Goal: Task Accomplishment & Management: Use online tool/utility

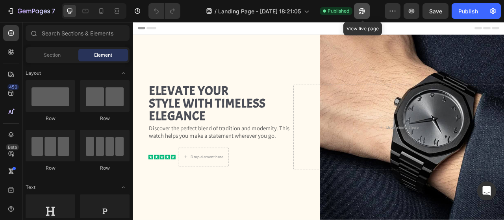
click at [363, 9] on icon "button" at bounding box center [362, 11] width 6 height 6
click at [364, 12] on icon "button" at bounding box center [362, 11] width 6 height 6
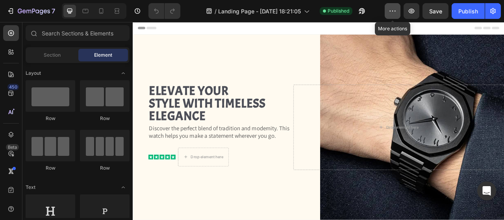
click at [392, 14] on icon "button" at bounding box center [393, 11] width 8 height 8
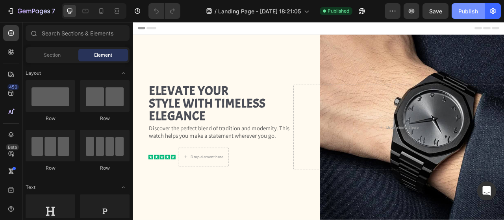
click at [463, 11] on div "Publish" at bounding box center [468, 11] width 20 height 8
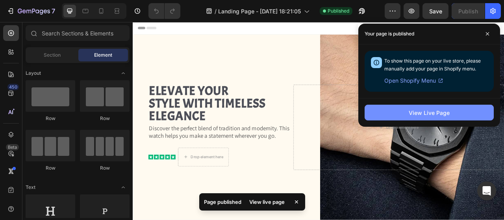
click at [431, 110] on div "View Live Page" at bounding box center [429, 113] width 41 height 8
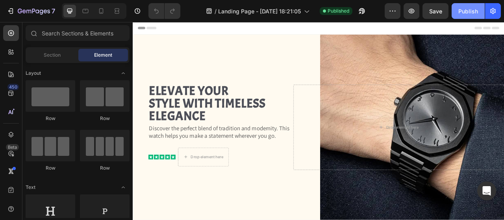
click at [473, 11] on div "Publish" at bounding box center [468, 11] width 20 height 8
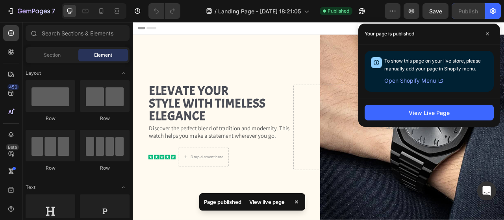
click at [412, 80] on span "Open Shopify Menu" at bounding box center [410, 80] width 52 height 9
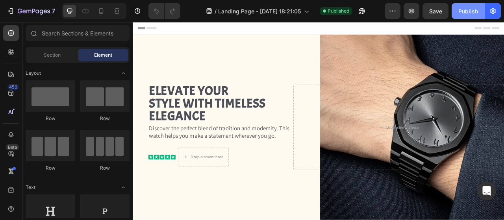
click at [465, 10] on div "Publish" at bounding box center [468, 11] width 20 height 8
click at [470, 13] on div "Publish" at bounding box center [468, 11] width 20 height 8
click at [464, 19] on button "Publish" at bounding box center [468, 11] width 33 height 16
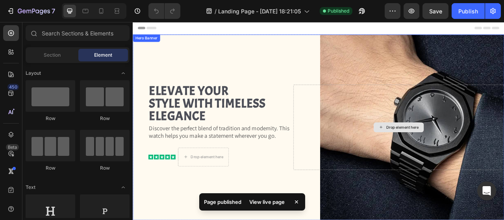
click at [447, 103] on div "Drop element here" at bounding box center [471, 156] width 268 height 109
click at [217, 164] on p "Discover the perfect blend of tradition and modernity. This watch helps you mak…" at bounding box center [243, 161] width 180 height 19
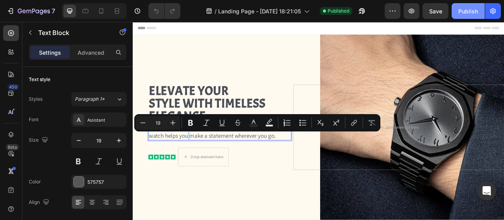
click at [469, 7] on div "Publish" at bounding box center [468, 11] width 20 height 8
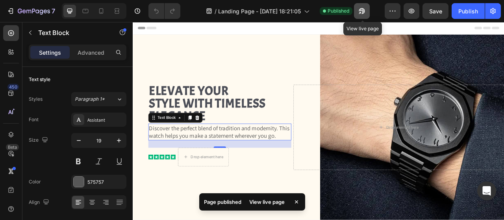
click at [362, 10] on icon "button" at bounding box center [362, 11] width 6 height 6
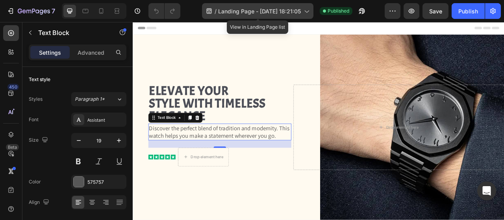
click at [292, 13] on span "Landing Page - [DATE] 18:21:05" at bounding box center [259, 11] width 83 height 8
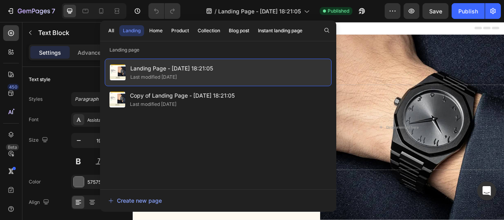
click at [189, 70] on span "Landing Page - [DATE] 18:21:05" at bounding box center [171, 68] width 83 height 9
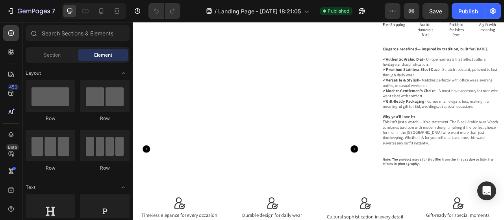
scroll to position [618, 0]
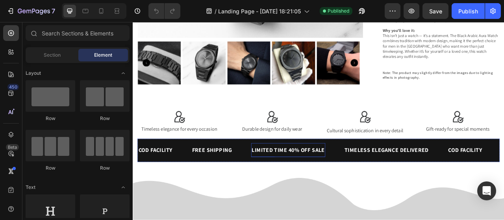
click at [328, 176] on div "LIMITED TIME 40% OFF SALE Text Block" at bounding box center [330, 185] width 95 height 18
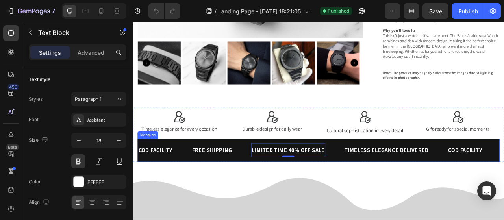
click at [266, 171] on div "COD FACILITY Text Block FREE SHIPPING Text Block LIMITED TIME 40% OFF SALE Text…" at bounding box center [369, 186] width 461 height 30
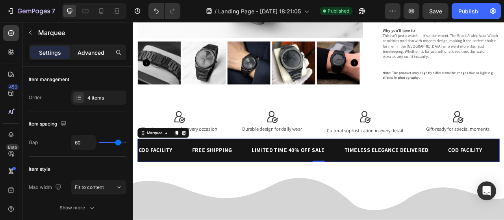
click at [93, 50] on p "Advanced" at bounding box center [91, 52] width 27 height 8
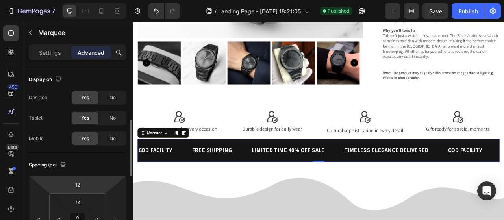
scroll to position [43, 0]
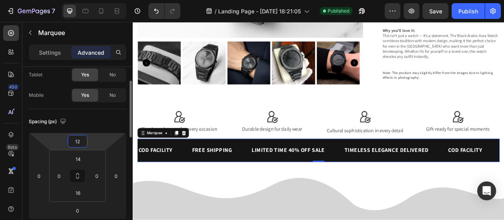
click at [76, 138] on input "12" at bounding box center [78, 141] width 16 height 12
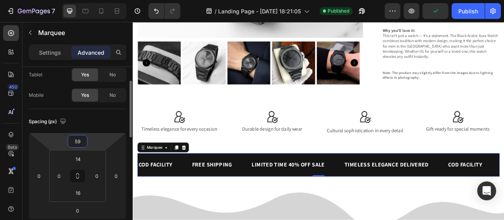
type input "60"
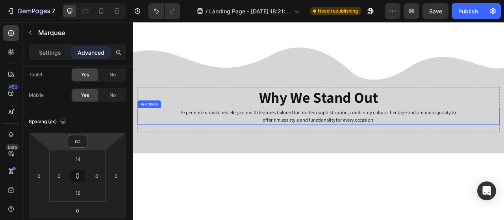
scroll to position [856, 0]
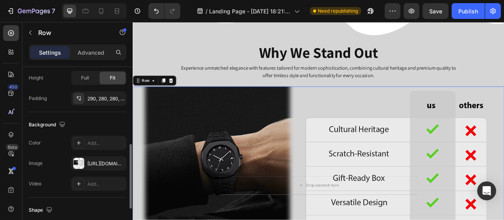
scroll to position [241, 0]
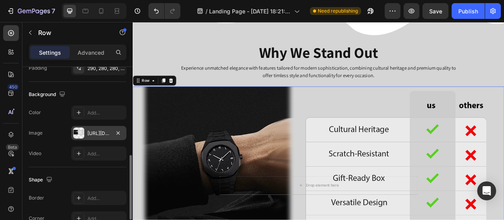
click at [110, 133] on div "[URL][DOMAIN_NAME]" at bounding box center [98, 133] width 23 height 7
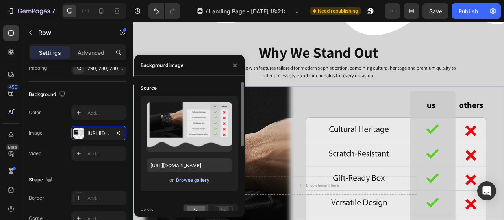
click at [187, 182] on div "Browse gallery" at bounding box center [192, 180] width 33 height 7
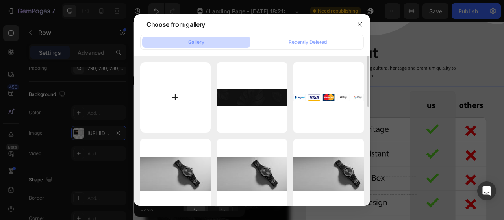
click at [193, 98] on input "file" at bounding box center [175, 97] width 71 height 71
type input "C:\fakepath\Comparision banner.jpg"
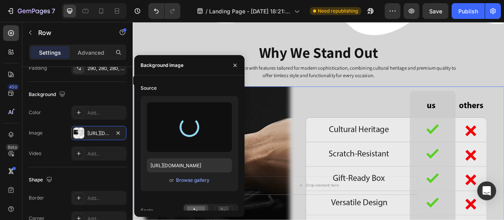
type input "[URL][DOMAIN_NAME]"
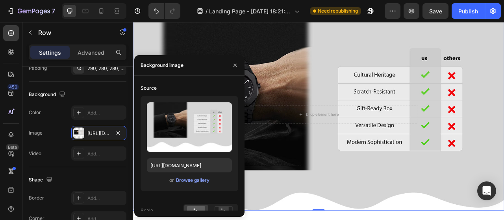
scroll to position [1014, 0]
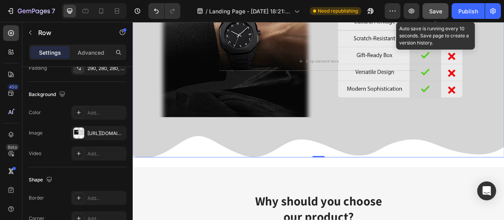
click at [431, 16] on button "Save" at bounding box center [436, 11] width 26 height 16
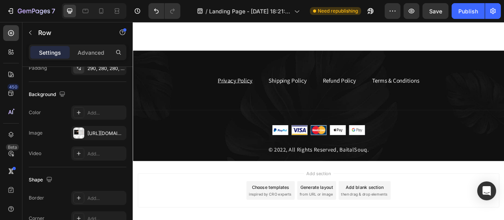
scroll to position [1839, 0]
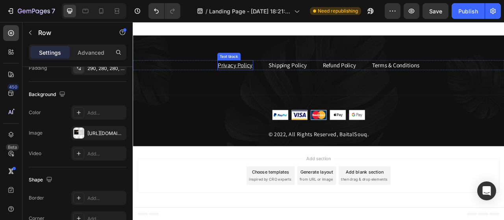
click at [255, 77] on u "Privacy Policy" at bounding box center [263, 76] width 44 height 9
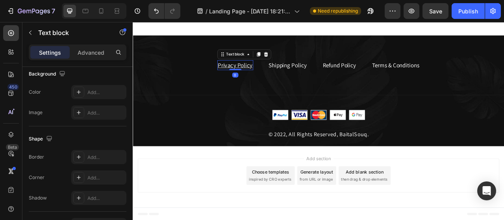
scroll to position [0, 0]
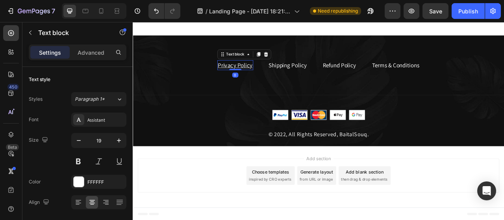
click at [272, 78] on u "Privacy Policy" at bounding box center [263, 76] width 44 height 9
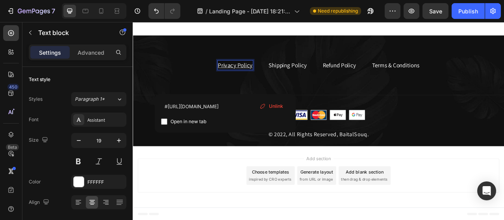
click at [251, 78] on u "Privacy Policy" at bounding box center [263, 76] width 44 height 9
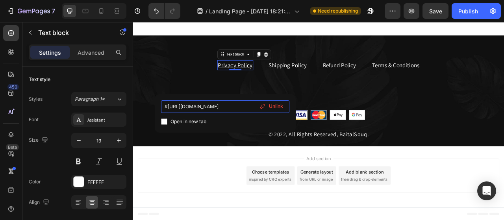
click at [225, 106] on input "#[URL][DOMAIN_NAME]" at bounding box center [225, 106] width 128 height 13
click at [193, 105] on input "#[URL][DOMAIN_NAME]" at bounding box center [225, 106] width 128 height 13
click at [168, 106] on input "#[URL][DOMAIN_NAME]" at bounding box center [225, 106] width 128 height 13
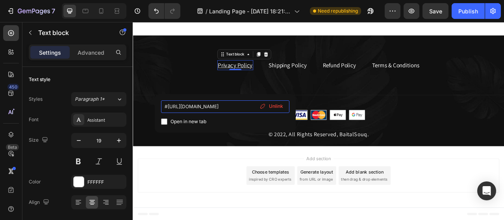
type input "[URL][DOMAIN_NAME]"
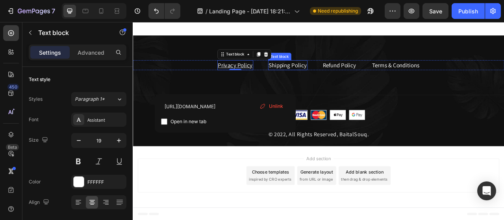
click at [324, 76] on link "Shipping Policy" at bounding box center [330, 76] width 48 height 9
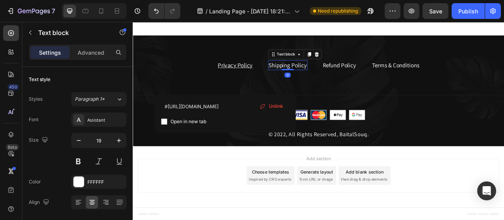
click at [324, 76] on link "Shipping Policy" at bounding box center [330, 76] width 48 height 9
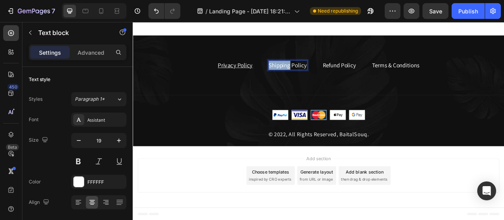
click at [324, 76] on link "Shipping Policy" at bounding box center [330, 76] width 48 height 9
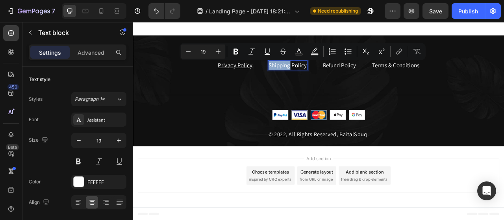
click at [324, 76] on link "Shipping Policy" at bounding box center [330, 76] width 48 height 9
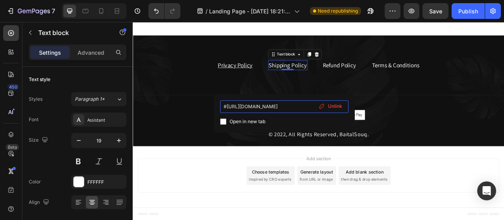
drag, startPoint x: 226, startPoint y: 105, endPoint x: 215, endPoint y: 107, distance: 11.9
click at [215, 107] on div "#[URL][DOMAIN_NAME] Open in new tab Unlink" at bounding box center [284, 113] width 141 height 39
type input "[URL][DOMAIN_NAME]"
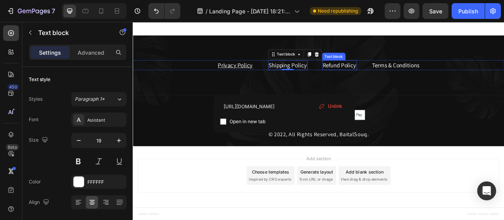
click at [391, 78] on link "Refund Policy" at bounding box center [396, 76] width 43 height 9
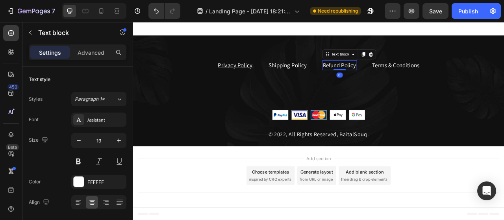
click at [391, 78] on link "Refund Policy" at bounding box center [396, 76] width 43 height 9
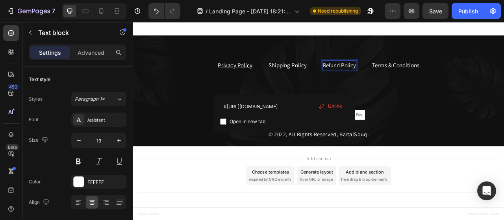
click at [377, 81] on link "Refund Policy" at bounding box center [396, 76] width 43 height 9
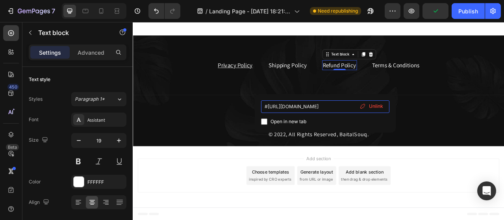
drag, startPoint x: 268, startPoint y: 106, endPoint x: 258, endPoint y: 108, distance: 10.9
click at [258, 108] on div "#[URL][DOMAIN_NAME] Open in new tab Unlink" at bounding box center [325, 113] width 141 height 39
type input "[URL][DOMAIN_NAME]"
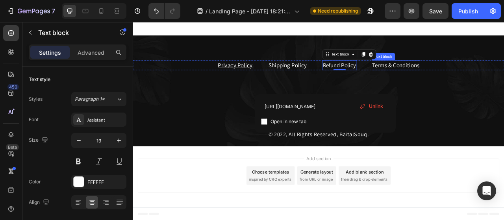
click at [466, 76] on link "Terms & Conditions" at bounding box center [468, 76] width 60 height 9
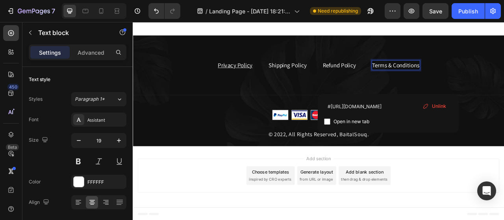
click at [458, 74] on link "Terms & Conditions" at bounding box center [468, 76] width 60 height 9
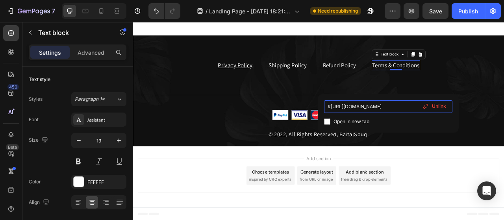
drag, startPoint x: 464, startPoint y: 128, endPoint x: 354, endPoint y: 135, distance: 109.3
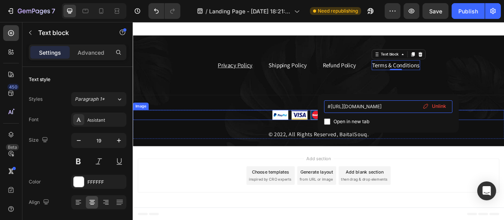
type input "[URL][DOMAIN_NAME]"
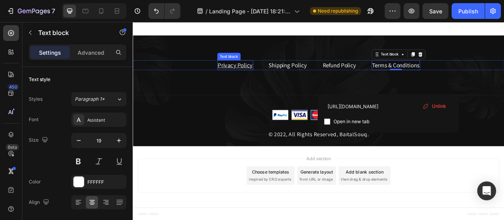
click at [263, 77] on u "Privacy Policy" at bounding box center [263, 76] width 44 height 9
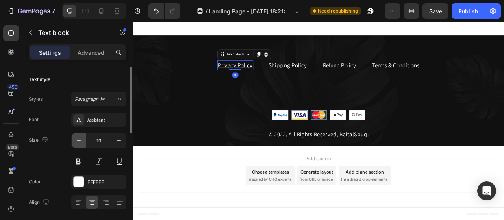
click at [79, 141] on icon "button" at bounding box center [79, 141] width 8 height 8
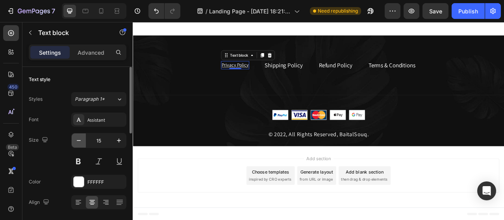
click at [79, 141] on icon "button" at bounding box center [79, 141] width 8 height 8
type input "13"
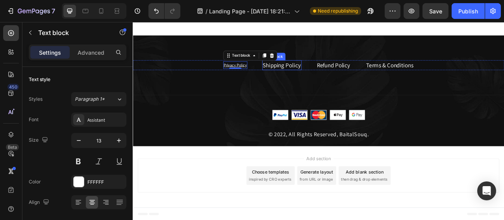
click at [308, 75] on link "Shipping Policy" at bounding box center [322, 76] width 48 height 9
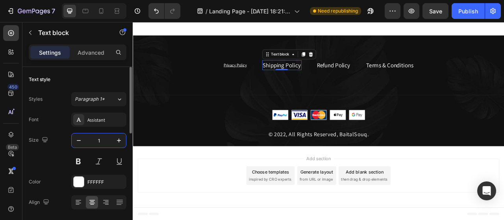
type input "13"
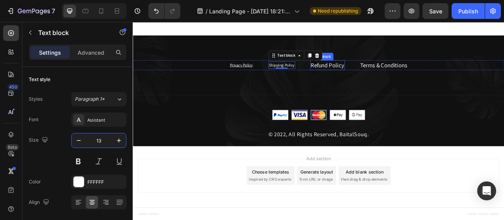
click at [374, 78] on link "Refund Policy" at bounding box center [380, 76] width 43 height 9
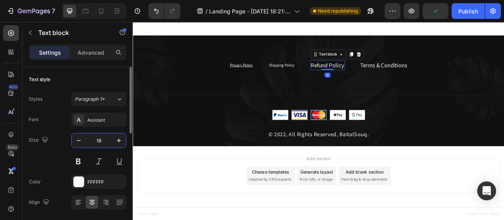
click at [102, 144] on input "19" at bounding box center [99, 141] width 26 height 14
type input "13"
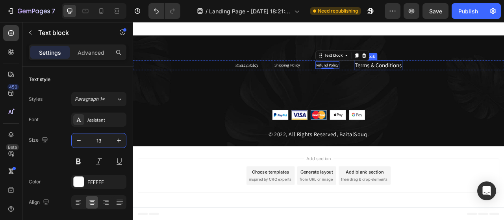
click at [448, 78] on link "Terms & Conditions" at bounding box center [445, 76] width 60 height 9
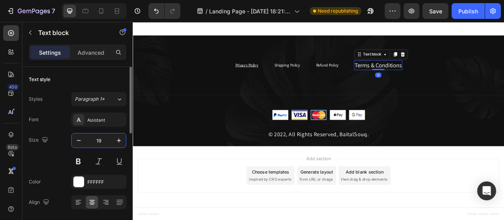
click at [95, 145] on input "19" at bounding box center [99, 141] width 26 height 14
type input "13"
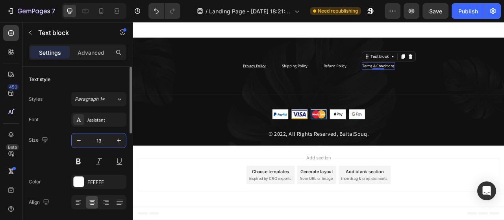
scroll to position [1835, 0]
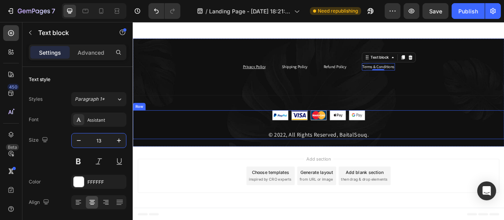
click at [238, 151] on div "Image © 2022, All Rights Reserved, BaitalSouq. Text block" at bounding box center [369, 153] width 473 height 37
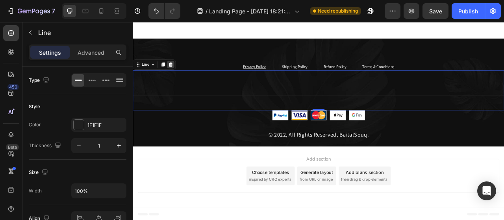
click at [184, 73] on div at bounding box center [180, 76] width 9 height 9
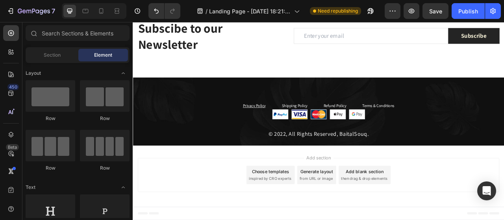
scroll to position [1785, 0]
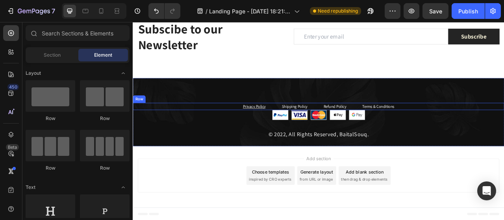
click at [242, 127] on div "Privacy Policy Text block Shipping Policy Text block Refund Policy Text block T…" at bounding box center [369, 129] width 473 height 9
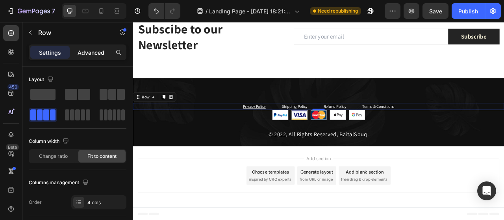
click at [87, 51] on p "Advanced" at bounding box center [91, 52] width 27 height 8
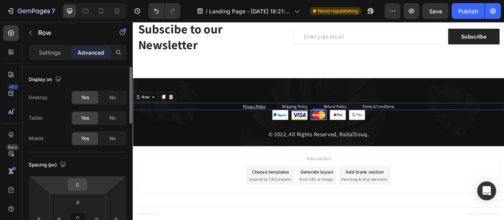
click at [80, 184] on input "0" at bounding box center [78, 185] width 16 height 12
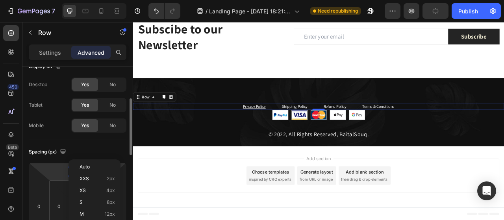
scroll to position [66, 0]
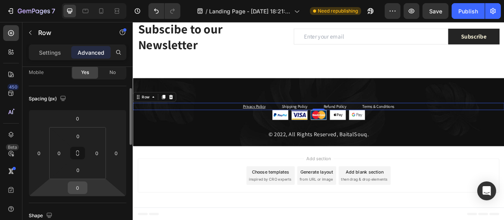
click at [78, 187] on input "0" at bounding box center [78, 188] width 16 height 12
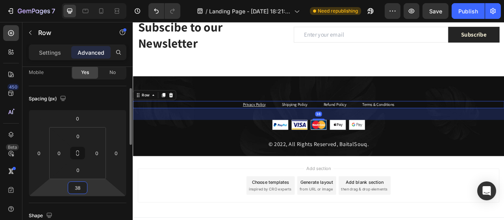
scroll to position [1800, 0]
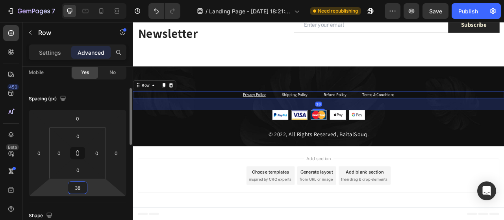
type input "37"
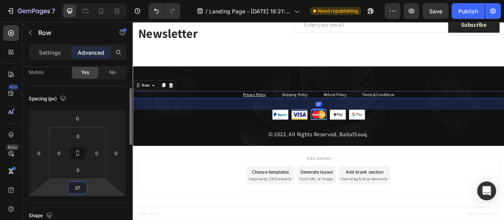
scroll to position [1800, 0]
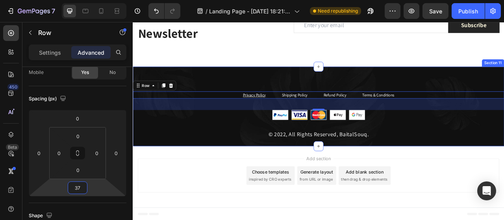
click at [331, 84] on div "Privacy Policy Text block Shipping Policy Text block Refund Policy Text block T…" at bounding box center [369, 129] width 473 height 101
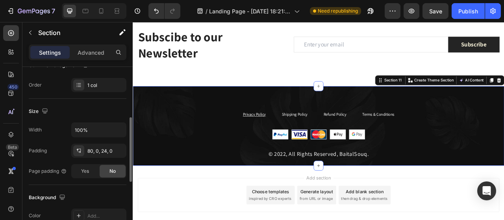
scroll to position [0, 0]
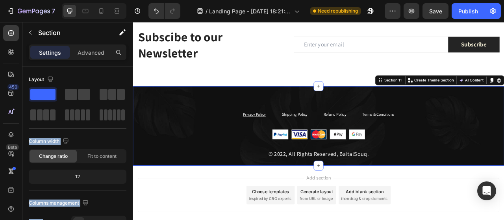
drag, startPoint x: 185, startPoint y: 115, endPoint x: 333, endPoint y: 118, distance: 147.7
click at [40, 88] on div at bounding box center [43, 94] width 28 height 14
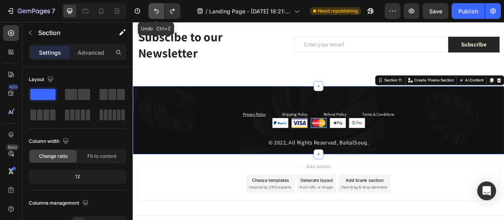
click at [154, 12] on icon "Undo/Redo" at bounding box center [156, 11] width 8 height 8
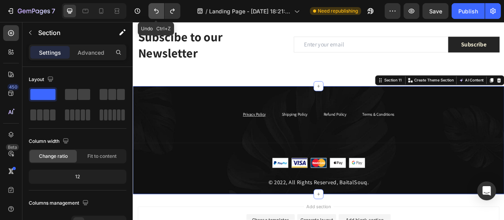
click at [154, 12] on icon "Undo/Redo" at bounding box center [156, 11] width 8 height 8
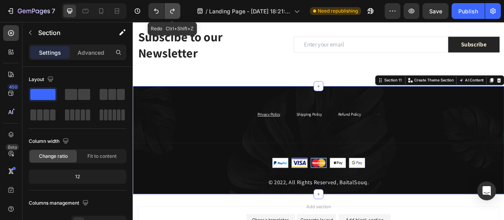
click at [172, 9] on icon "Undo/Redo" at bounding box center [173, 11] width 8 height 8
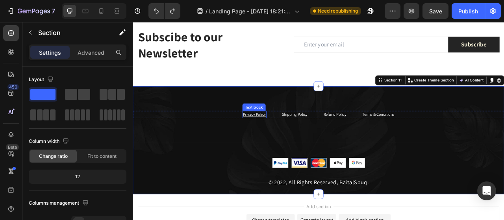
click at [287, 141] on u "Privacy Policy" at bounding box center [287, 140] width 29 height 7
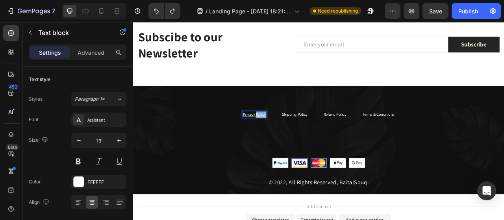
click at [287, 141] on u "Privacy Policy" at bounding box center [287, 140] width 29 height 7
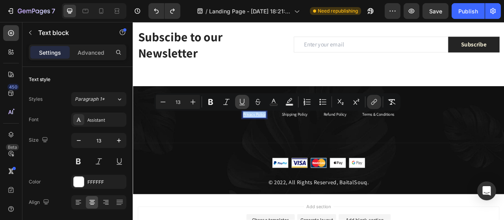
click at [239, 100] on icon "Editor contextual toolbar" at bounding box center [242, 102] width 8 height 8
click at [287, 140] on link "Privacy Policy" at bounding box center [287, 140] width 29 height 7
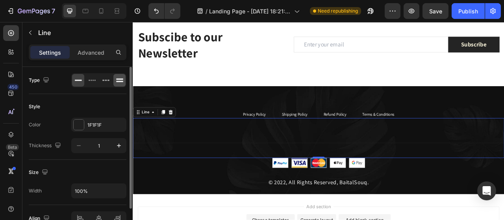
click at [121, 81] on icon at bounding box center [119, 81] width 7 height 1
click at [74, 78] on icon at bounding box center [78, 80] width 8 height 8
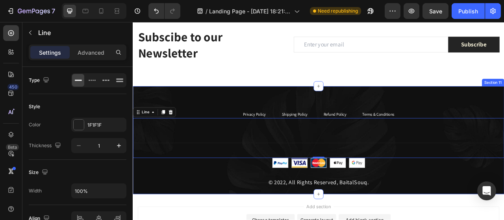
click at [236, 110] on div "Privacy Policy Text block Shipping Policy Text block Refund Policy Text block T…" at bounding box center [369, 172] width 473 height 137
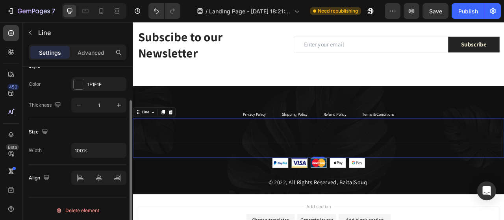
scroll to position [42, 0]
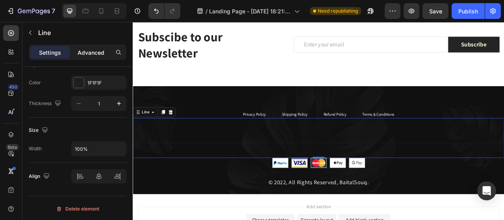
click at [84, 54] on p "Advanced" at bounding box center [91, 52] width 27 height 8
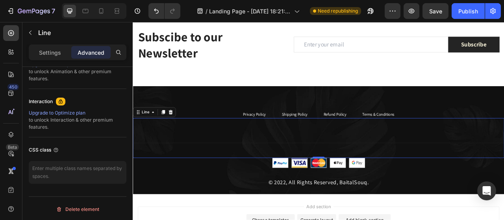
scroll to position [0, 0]
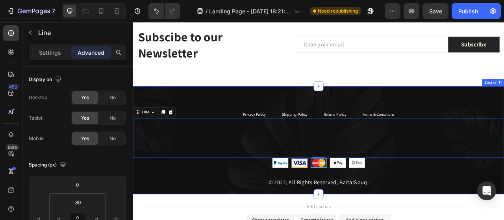
click at [218, 115] on div "Privacy Policy Text block Shipping Policy Text block Refund Policy Text block T…" at bounding box center [369, 172] width 473 height 137
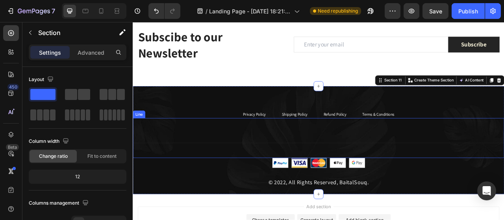
click at [230, 185] on div "Title Line" at bounding box center [369, 170] width 473 height 51
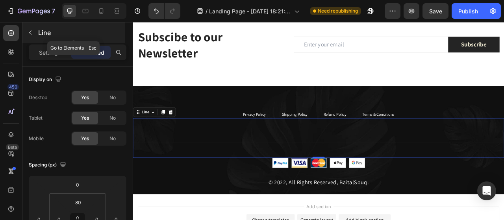
click at [32, 34] on icon "button" at bounding box center [30, 33] width 6 height 6
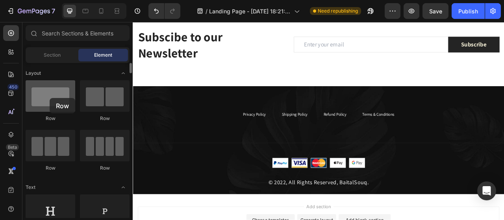
drag, startPoint x: 56, startPoint y: 104, endPoint x: 47, endPoint y: 97, distance: 11.3
click at [47, 97] on div at bounding box center [51, 96] width 50 height 32
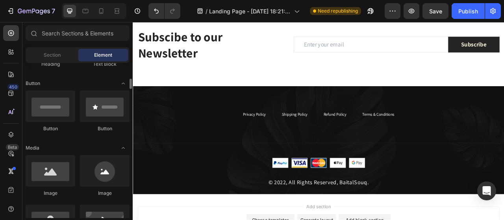
scroll to position [173, 0]
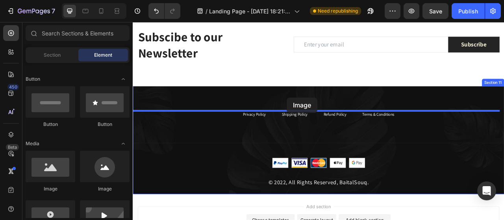
drag, startPoint x: 178, startPoint y: 178, endPoint x: 328, endPoint y: 118, distance: 161.8
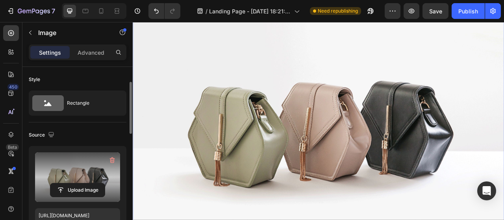
scroll to position [70, 0]
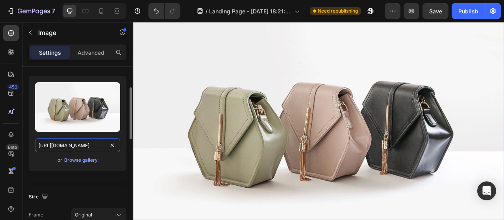
click at [69, 147] on input "[URL][DOMAIN_NAME]" at bounding box center [77, 145] width 85 height 14
click at [75, 157] on div "Browse gallery" at bounding box center [80, 160] width 33 height 7
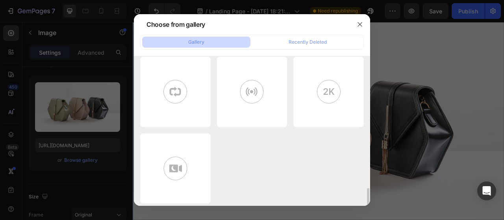
scroll to position [926, 0]
click at [193, 44] on div "Gallery" at bounding box center [196, 42] width 16 height 7
click at [200, 41] on div "Gallery" at bounding box center [196, 42] width 16 height 7
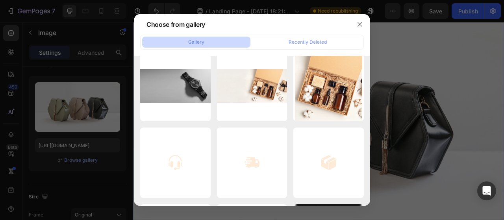
scroll to position [0, 0]
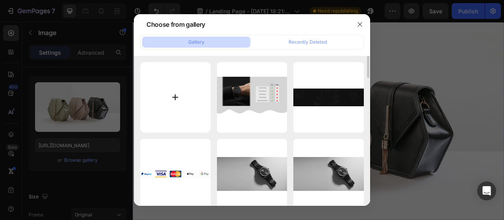
click at [182, 128] on input "file" at bounding box center [175, 97] width 71 height 71
type input "C:\fakepath\Baitalsouq, Bait al Souq Logo1.png"
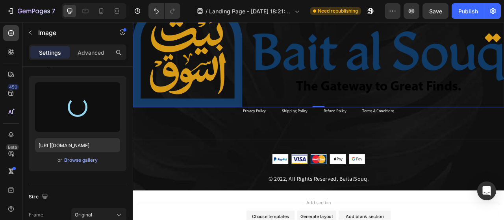
type input "[URL][DOMAIN_NAME]"
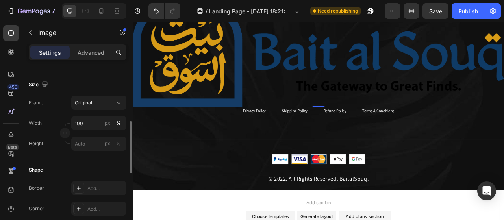
scroll to position [183, 0]
click at [84, 122] on input "100" at bounding box center [98, 123] width 55 height 14
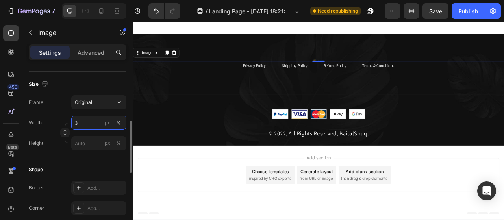
scroll to position [1840, 0]
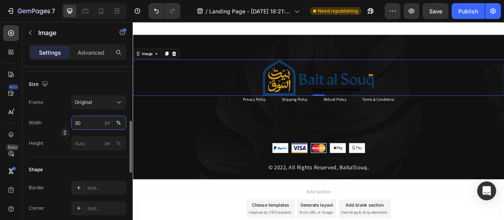
drag, startPoint x: 87, startPoint y: 122, endPoint x: 59, endPoint y: 118, distance: 27.9
click at [59, 118] on div "Width 30 px %" at bounding box center [78, 123] width 98 height 14
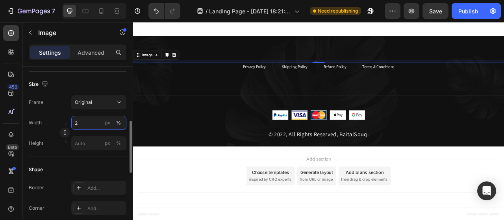
type input "20"
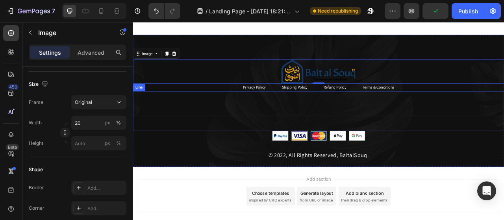
click at [213, 126] on div "Title Line" at bounding box center [369, 135] width 473 height 51
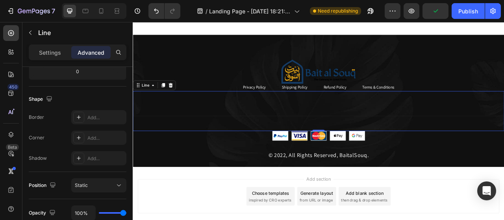
scroll to position [0, 0]
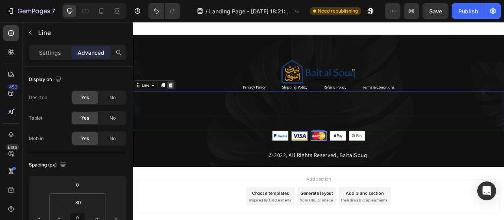
click at [182, 102] on icon at bounding box center [180, 103] width 5 height 6
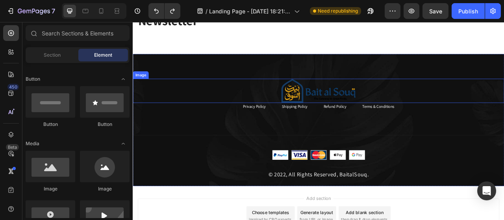
scroll to position [1840, 0]
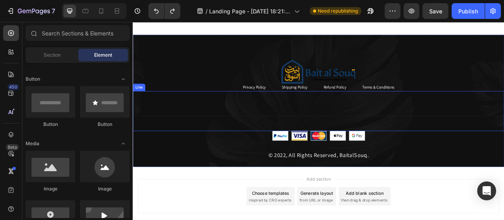
click at [269, 139] on div "Title Line" at bounding box center [369, 135] width 473 height 51
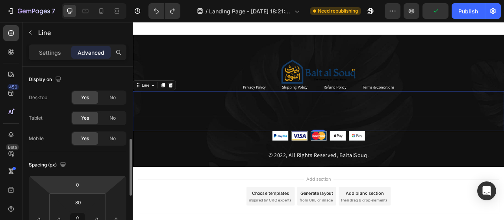
scroll to position [55, 0]
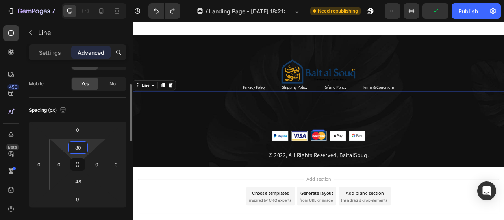
click at [80, 147] on input "80" at bounding box center [78, 148] width 16 height 12
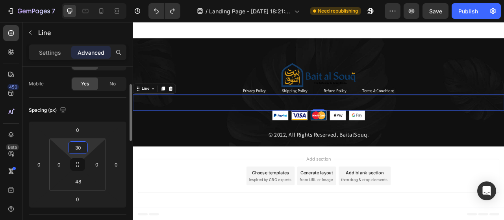
scroll to position [1840, 0]
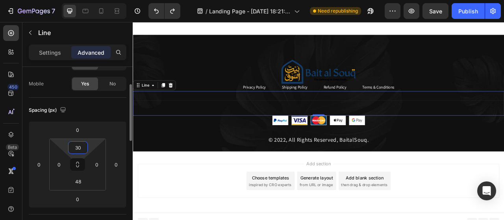
type input "3"
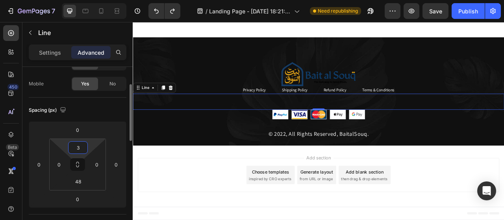
scroll to position [1836, 0]
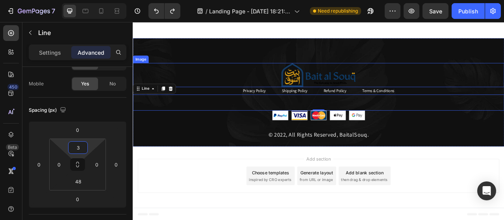
click at [382, 93] on img at bounding box center [369, 89] width 95 height 31
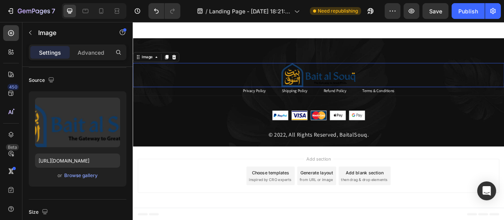
scroll to position [0, 0]
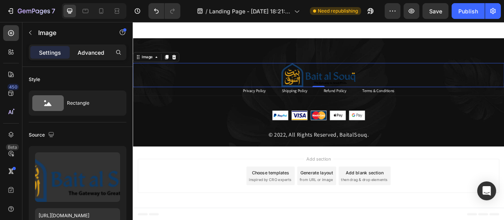
click at [95, 50] on p "Advanced" at bounding box center [91, 52] width 27 height 8
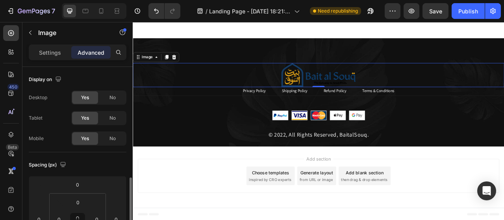
scroll to position [84, 0]
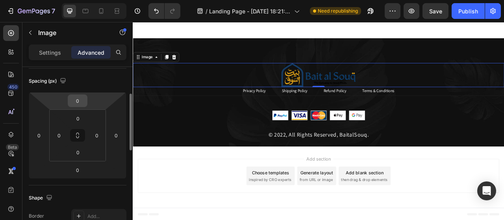
click at [80, 101] on input "0" at bounding box center [78, 101] width 16 height 12
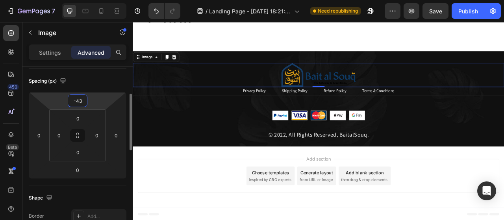
scroll to position [1819, 0]
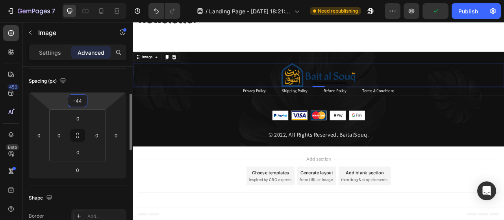
type input "-45"
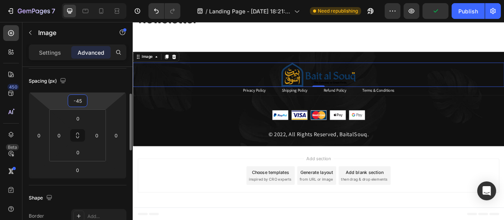
scroll to position [1818, 0]
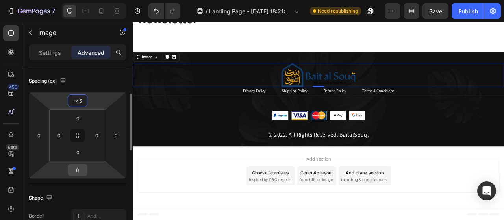
click at [81, 168] on input "0" at bounding box center [78, 170] width 16 height 12
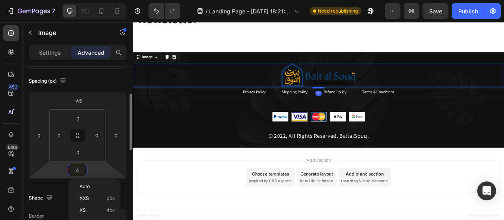
type input "45"
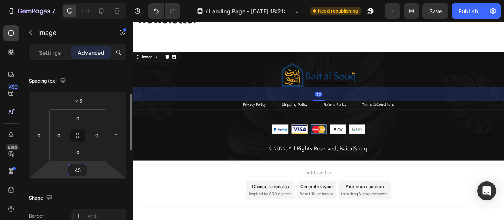
scroll to position [1836, 0]
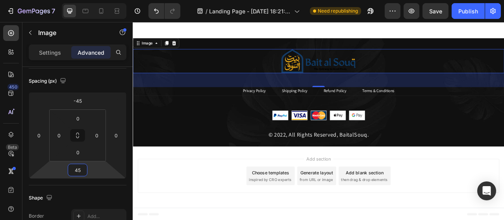
click at [185, 182] on div "Add section Choose templates inspired by CRO experts Generate layout from URL o…" at bounding box center [369, 220] width 473 height 78
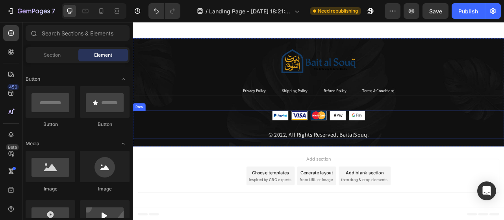
scroll to position [1786, 0]
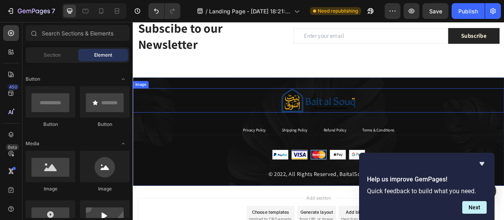
click at [347, 125] on img at bounding box center [369, 122] width 95 height 31
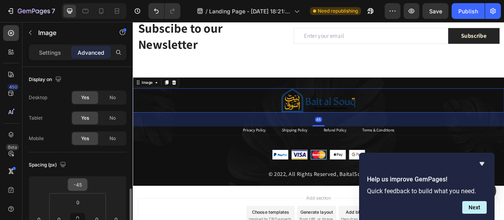
scroll to position [95, 0]
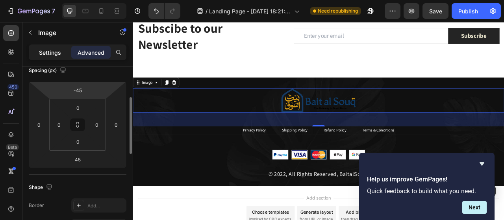
click at [52, 53] on p "Settings" at bounding box center [50, 52] width 22 height 8
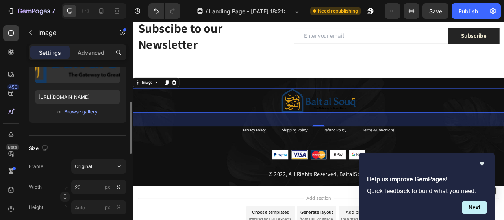
scroll to position [119, 0]
click at [73, 109] on div "Browse gallery" at bounding box center [80, 111] width 33 height 7
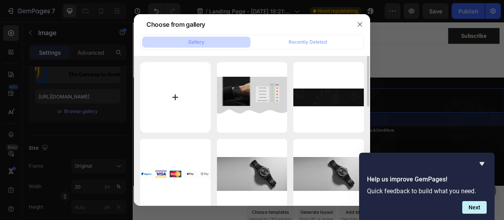
click at [174, 87] on input "file" at bounding box center [175, 97] width 71 height 71
type input "C:\fakepath\Baitalsouq, Bait al Souq Logo1.png"
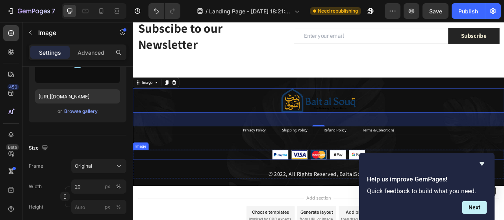
type input "[URL][DOMAIN_NAME]"
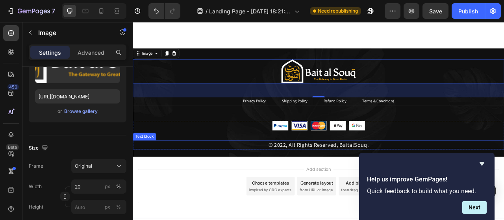
scroll to position [1823, 0]
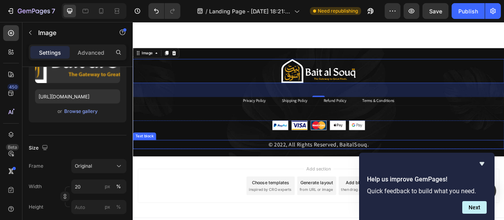
click at [336, 177] on p "© 2022, All Rights Reserved, BaitalSouq." at bounding box center [369, 178] width 471 height 10
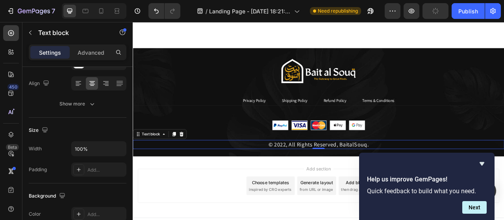
scroll to position [0, 0]
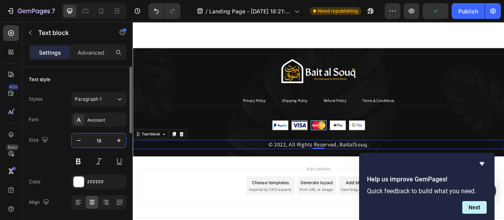
click at [99, 142] on input "18" at bounding box center [99, 141] width 26 height 14
type input "13"
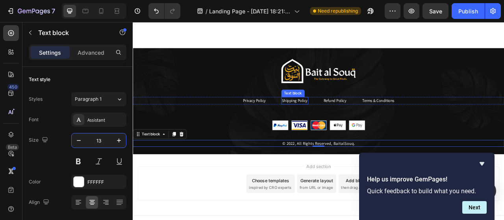
click at [336, 119] on link "Shipping Policy" at bounding box center [339, 122] width 33 height 7
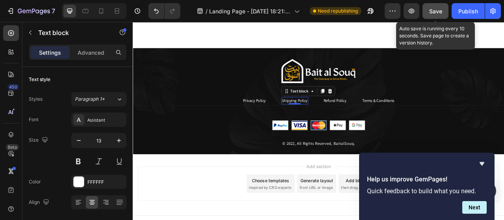
click at [436, 8] on span "Save" at bounding box center [435, 11] width 13 height 7
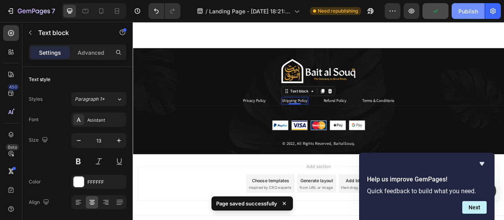
click at [469, 7] on button "Publish" at bounding box center [468, 11] width 33 height 16
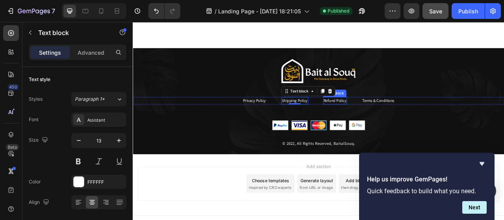
click at [383, 121] on link "Refund Policy" at bounding box center [390, 122] width 29 height 7
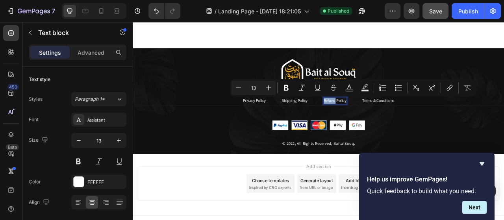
click at [387, 121] on link "Refund Policy" at bounding box center [390, 122] width 29 height 7
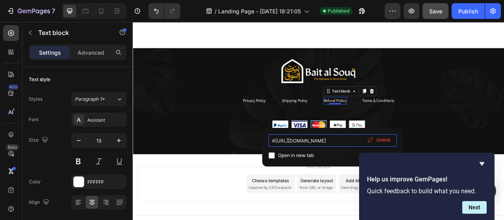
click at [341, 140] on input "#[URL][DOMAIN_NAME]" at bounding box center [333, 140] width 128 height 13
paste input
type input "[URL][DOMAIN_NAME]"
drag, startPoint x: 291, startPoint y: 141, endPoint x: 332, endPoint y: 137, distance: 40.3
click at [332, 137] on input "[URL][DOMAIN_NAME]" at bounding box center [333, 140] width 128 height 13
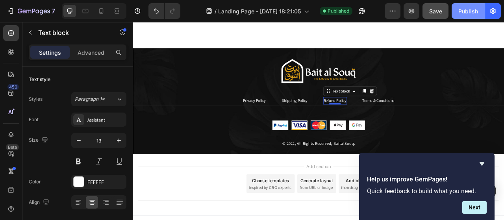
click at [468, 16] on button "Publish" at bounding box center [468, 11] width 33 height 16
